Goal: Task Accomplishment & Management: Manage account settings

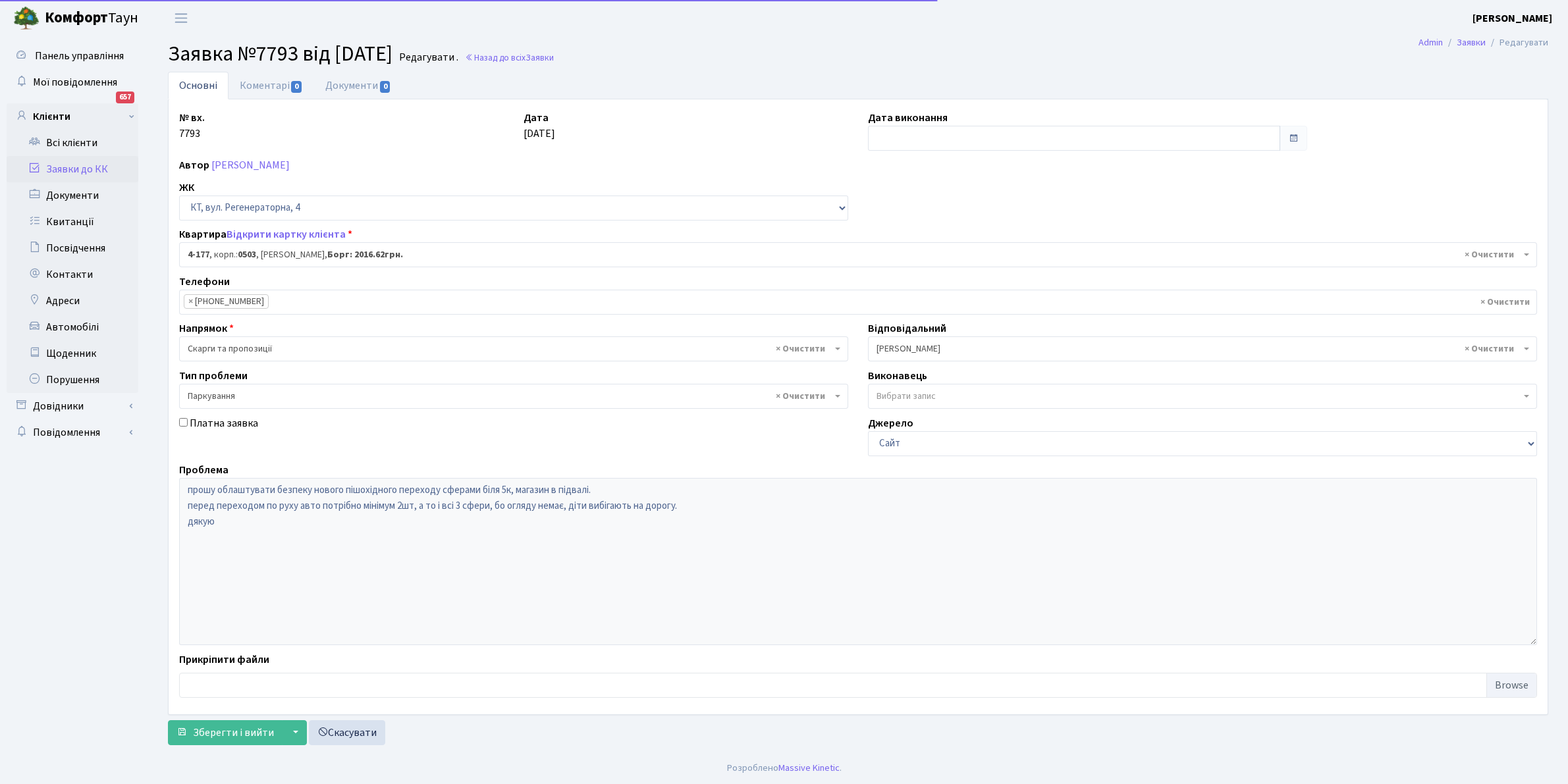
select select "1103"
select select "66"
click at [406, 445] on div "Платна заявка" at bounding box center [513, 436] width 689 height 41
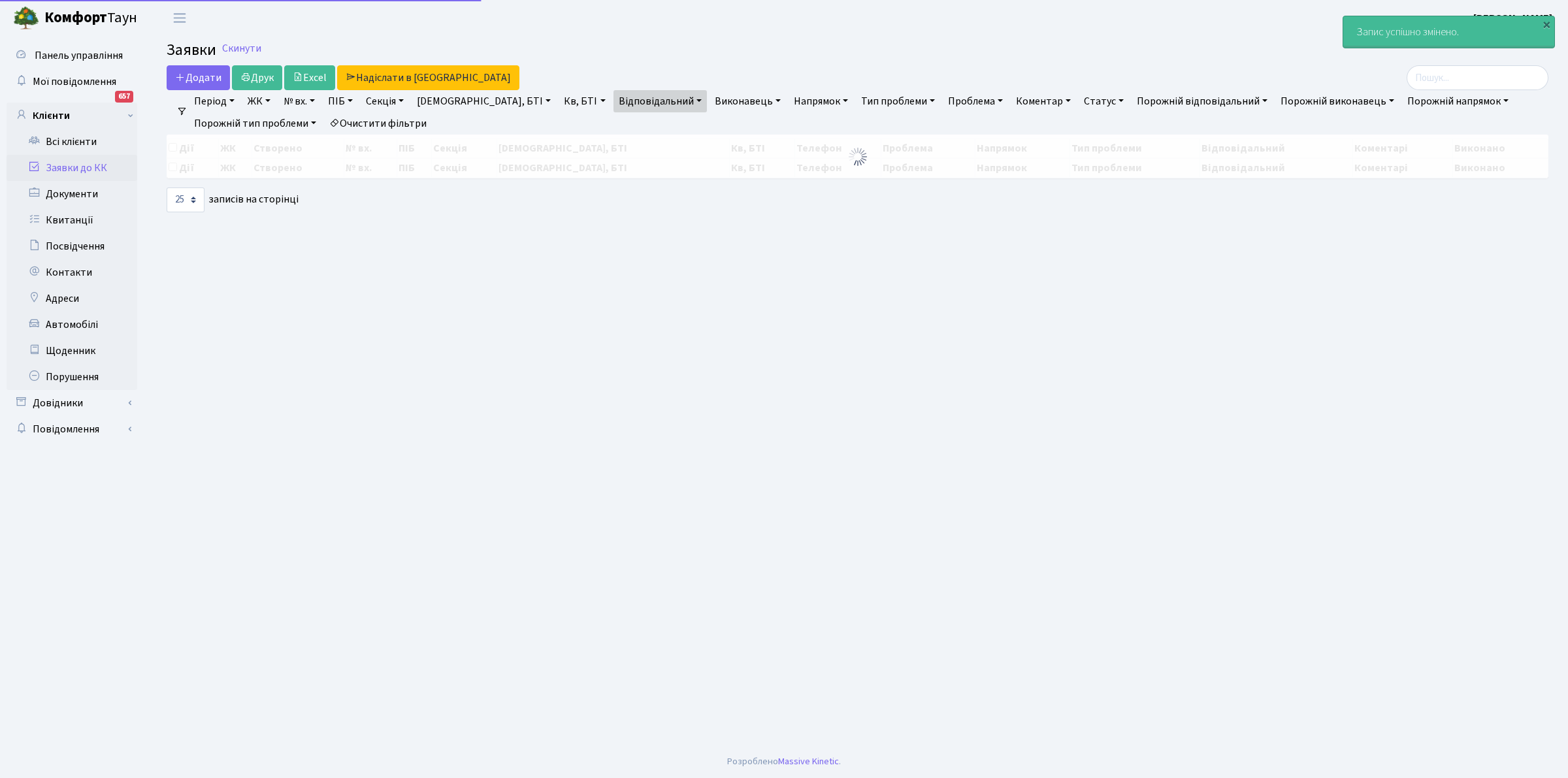
select select "25"
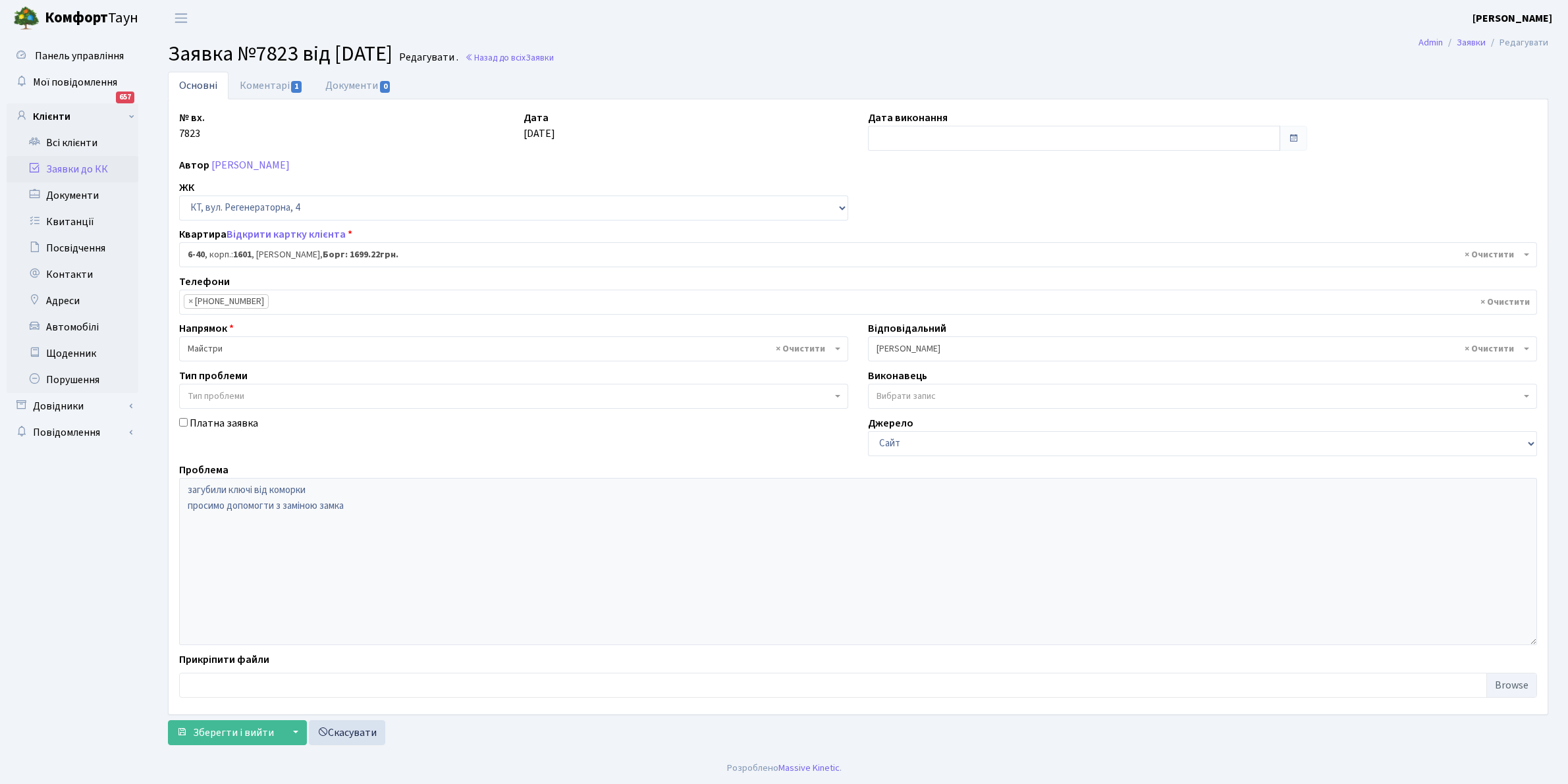
select select "5220"
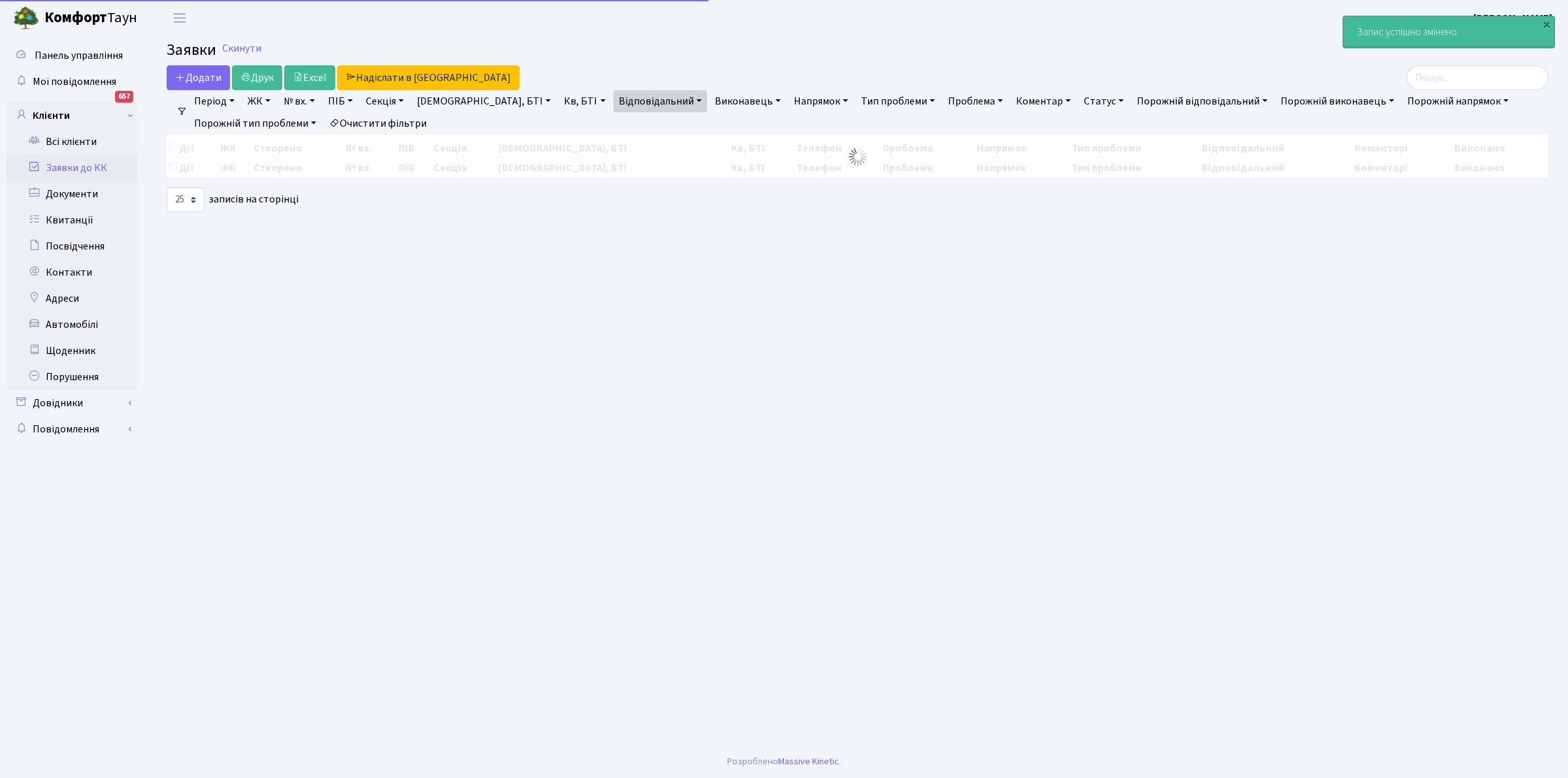
select select "25"
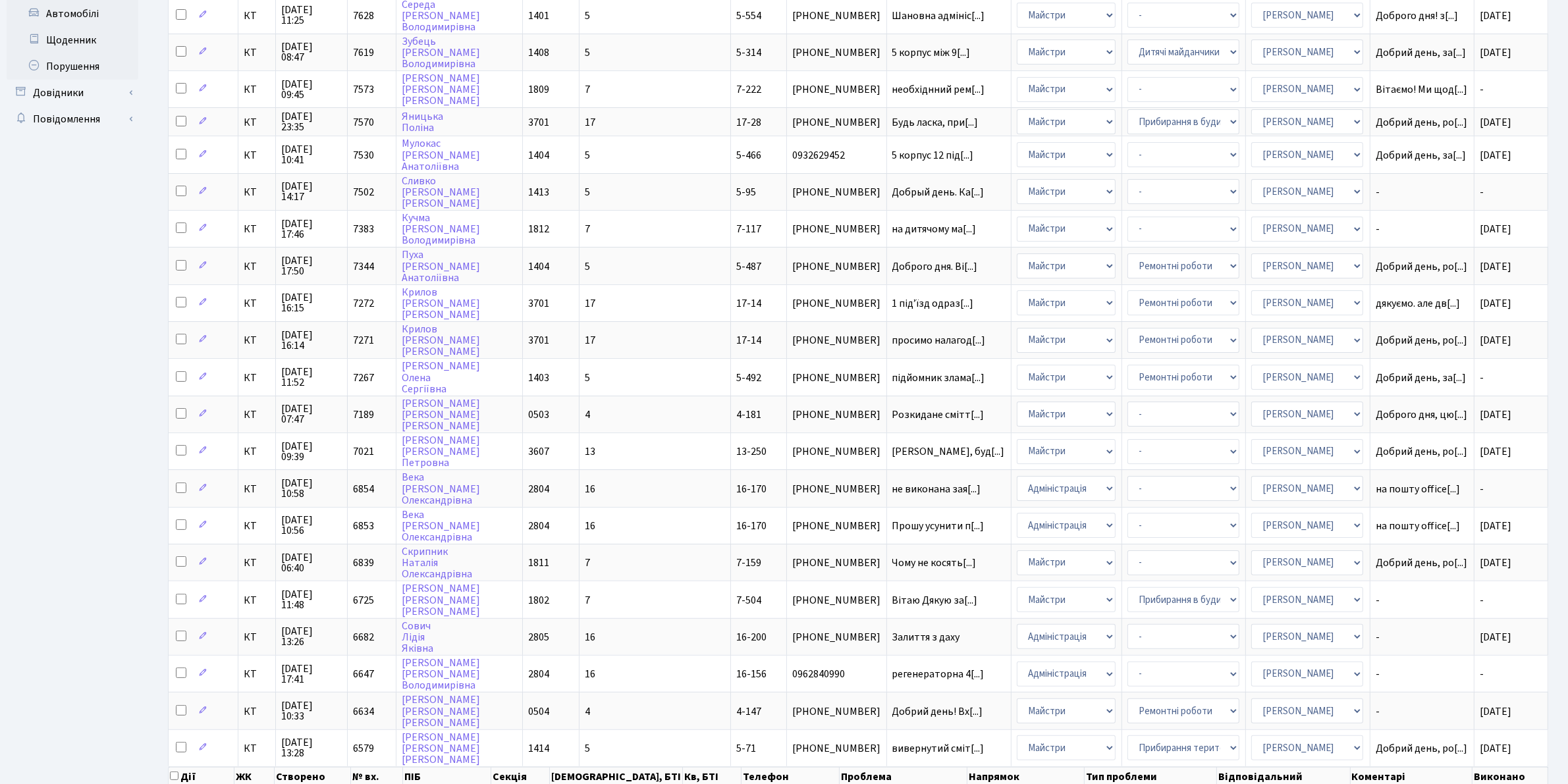
scroll to position [367, 0]
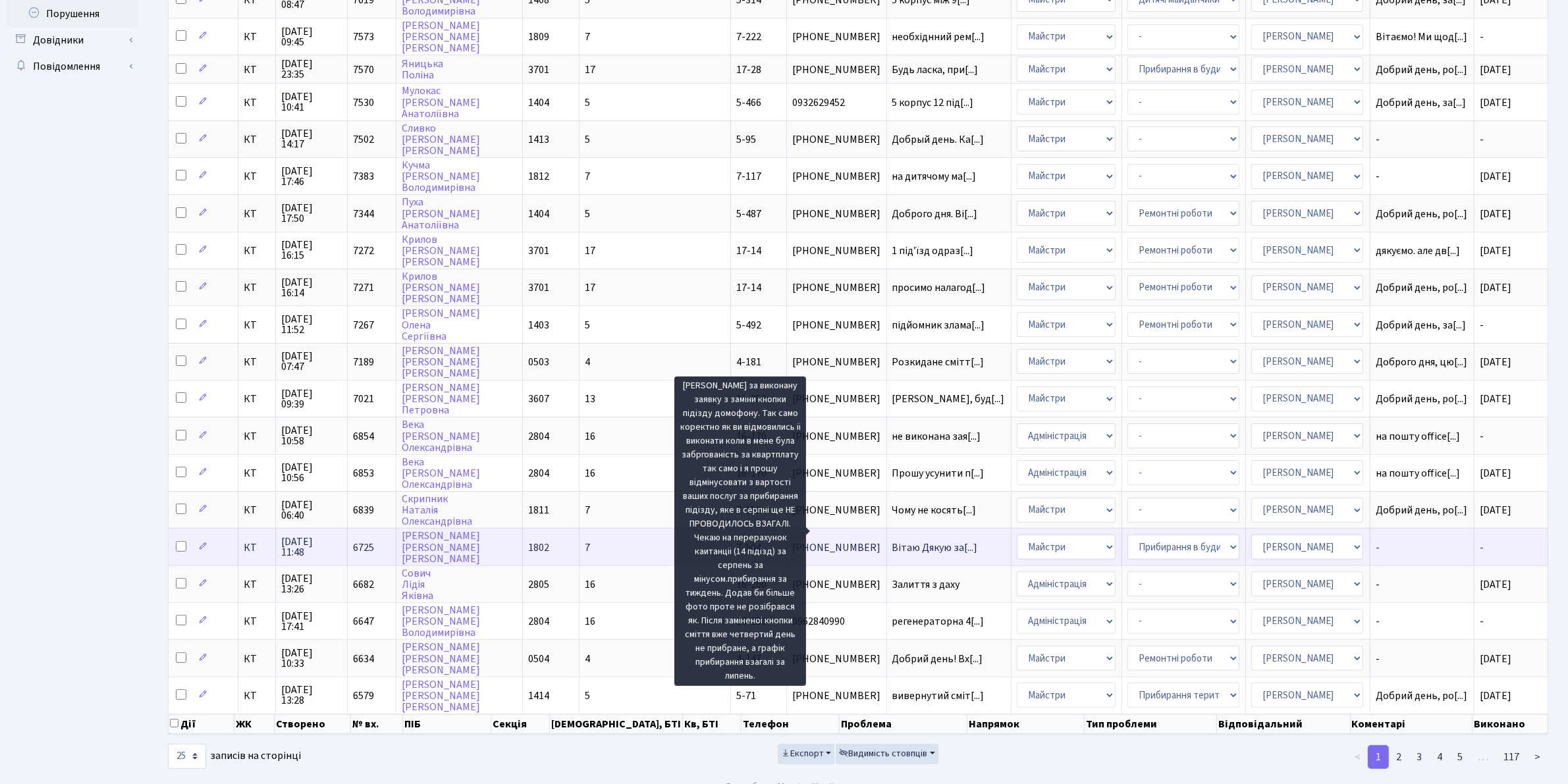
click at [893, 541] on span "Вітаю Дякую за[...]" at bounding box center [936, 547] width 86 height 15
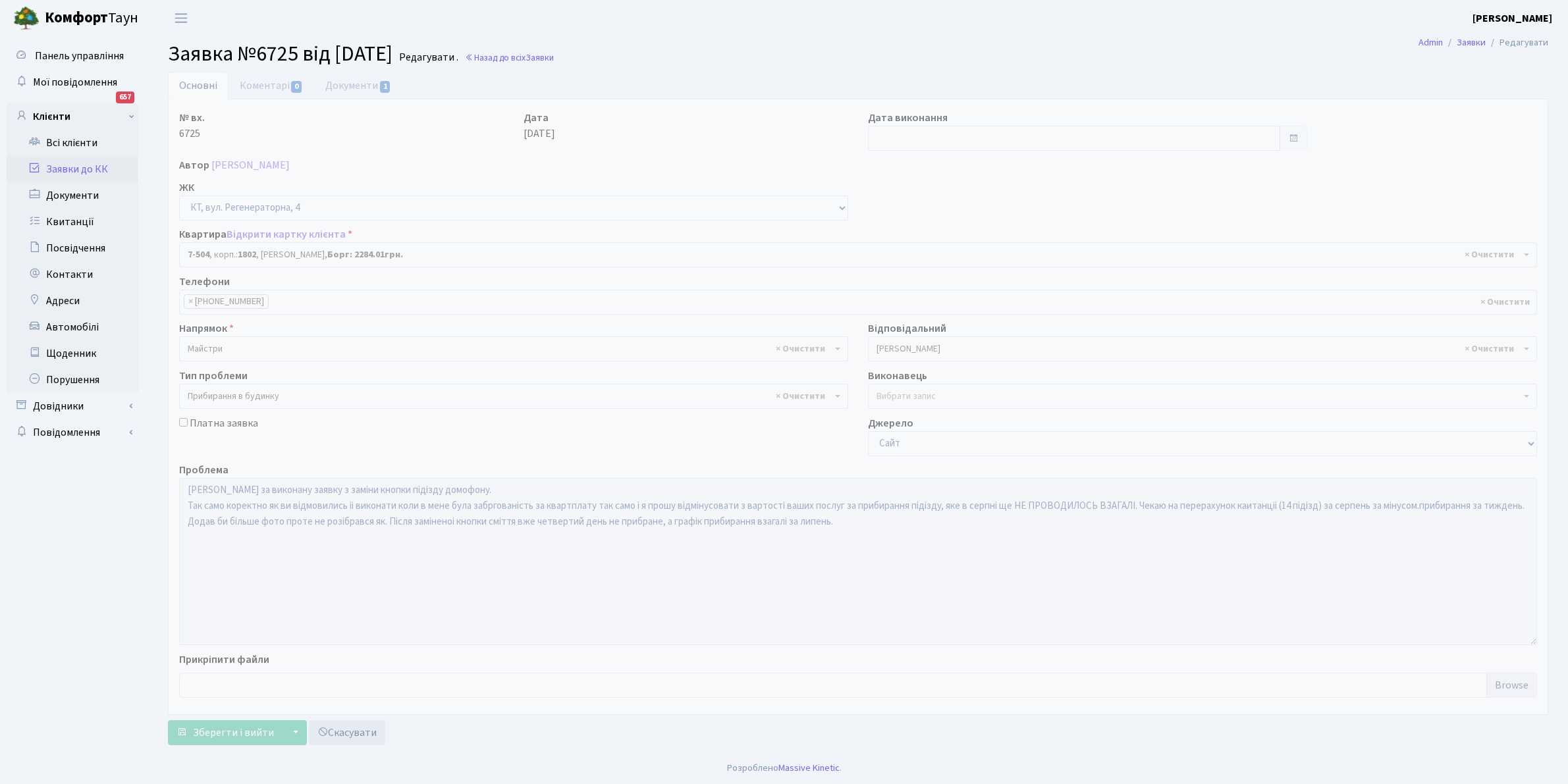
select select "4659"
select select "58"
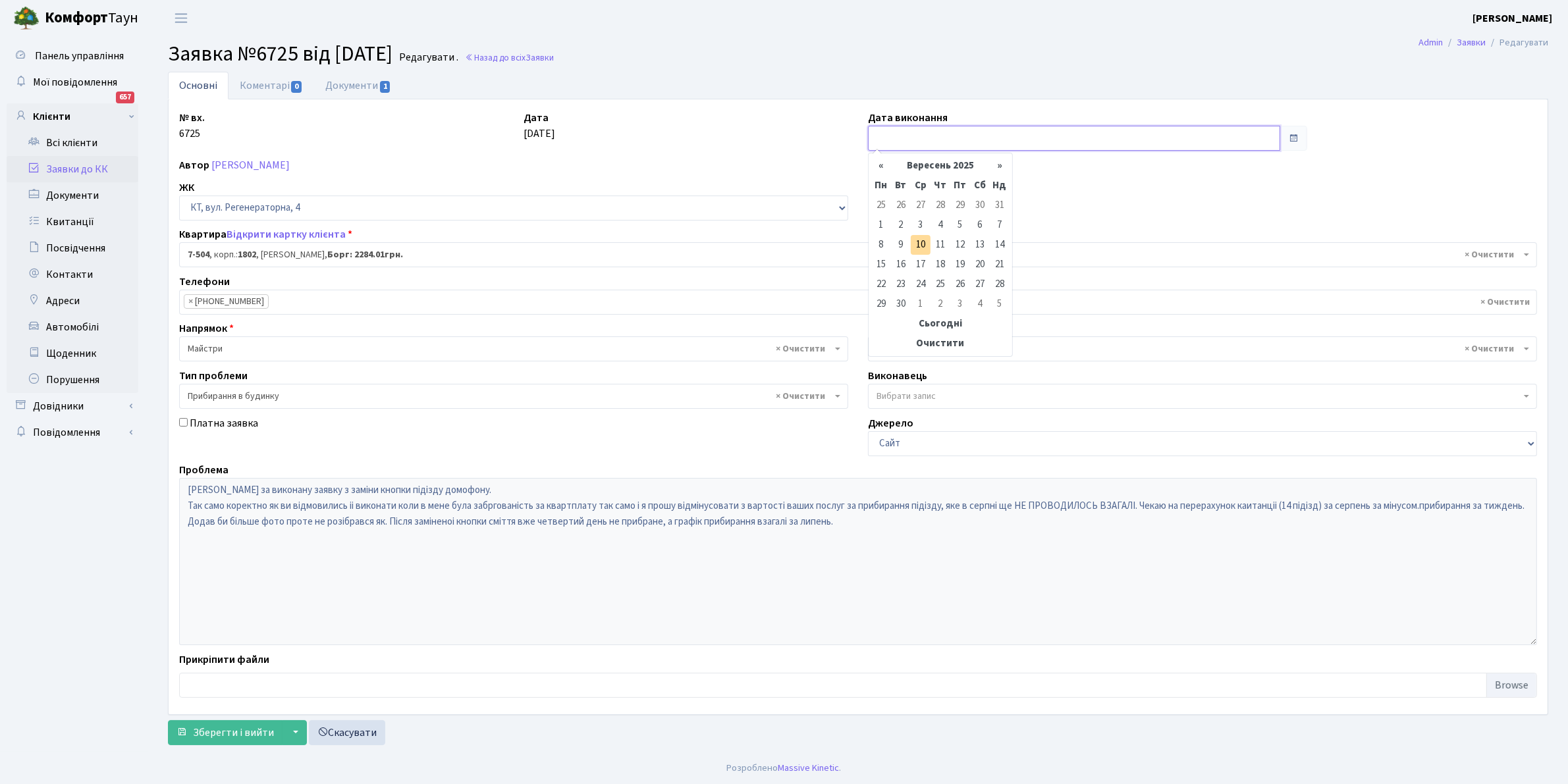
click at [900, 130] on input "text" at bounding box center [1074, 139] width 413 height 25
click at [881, 162] on th "«" at bounding box center [881, 166] width 20 height 20
click at [964, 227] on td "8" at bounding box center [960, 225] width 20 height 20
type input "[DATE]"
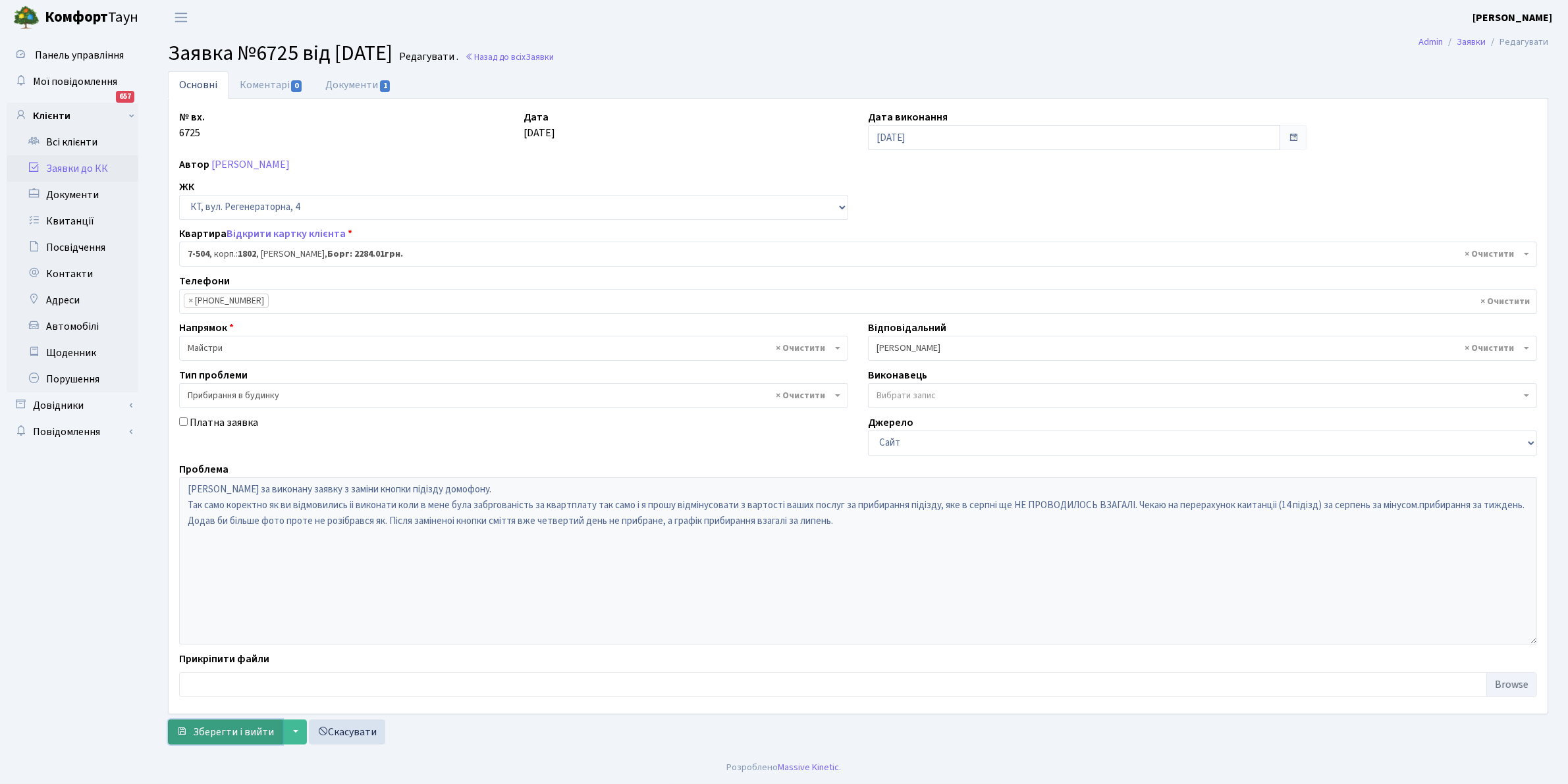
click at [227, 729] on span "Зберегти і вийти" at bounding box center [233, 732] width 81 height 15
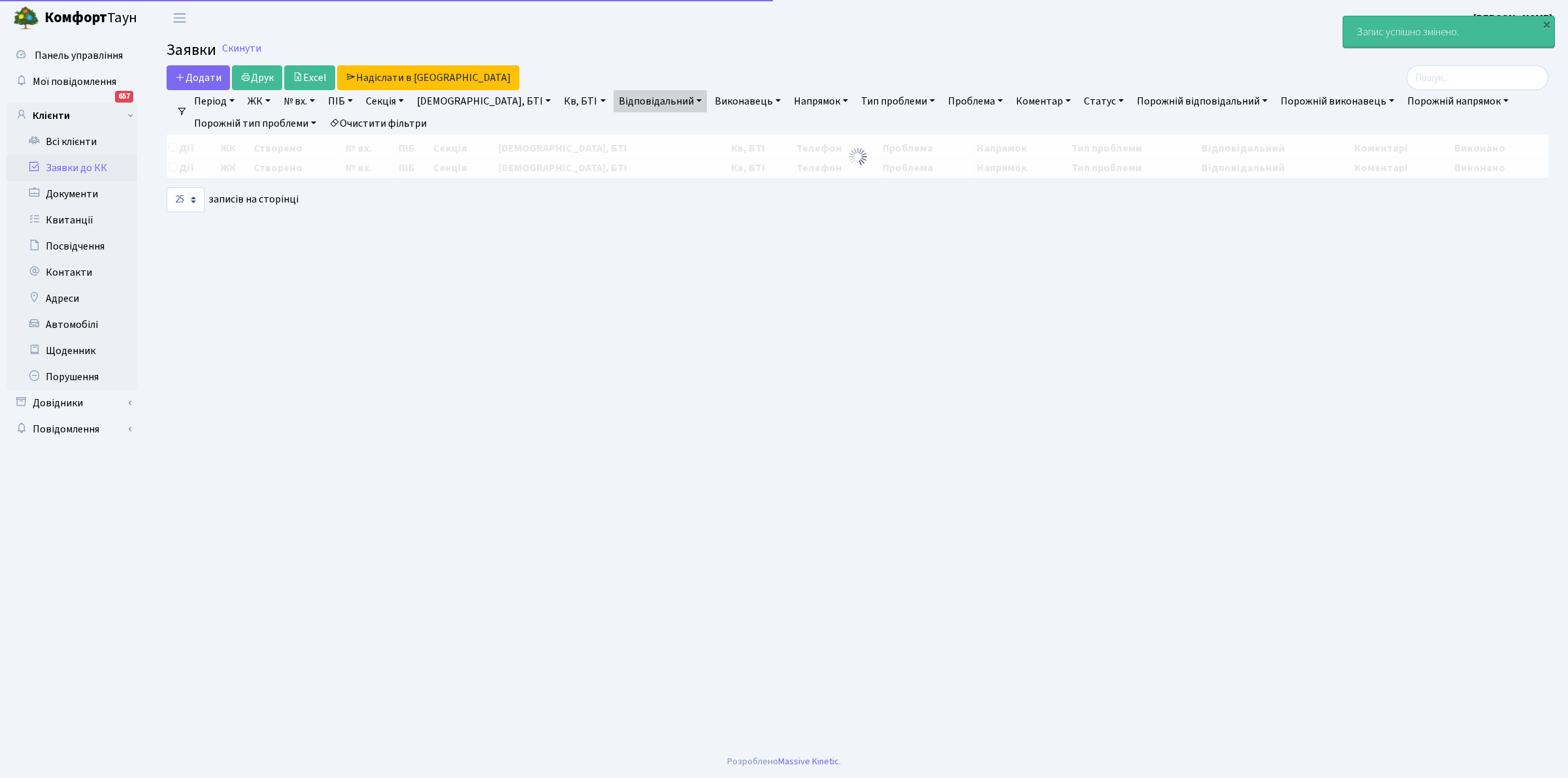
select select "25"
